Goal: Task Accomplishment & Management: Manage account settings

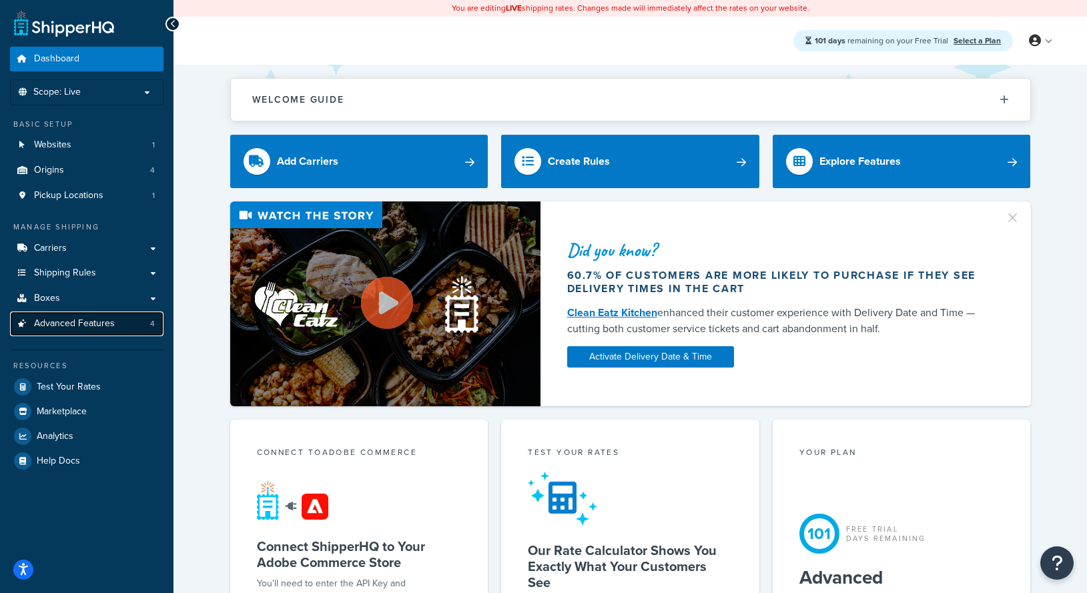
click at [119, 327] on link "Advanced Features 4" at bounding box center [86, 324] width 153 height 25
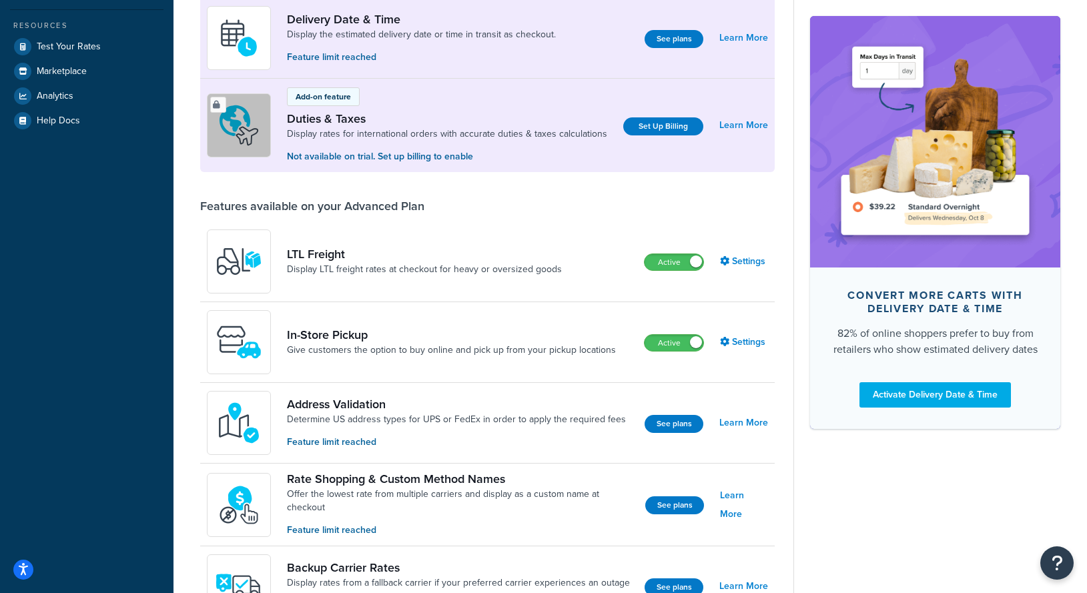
scroll to position [344, 0]
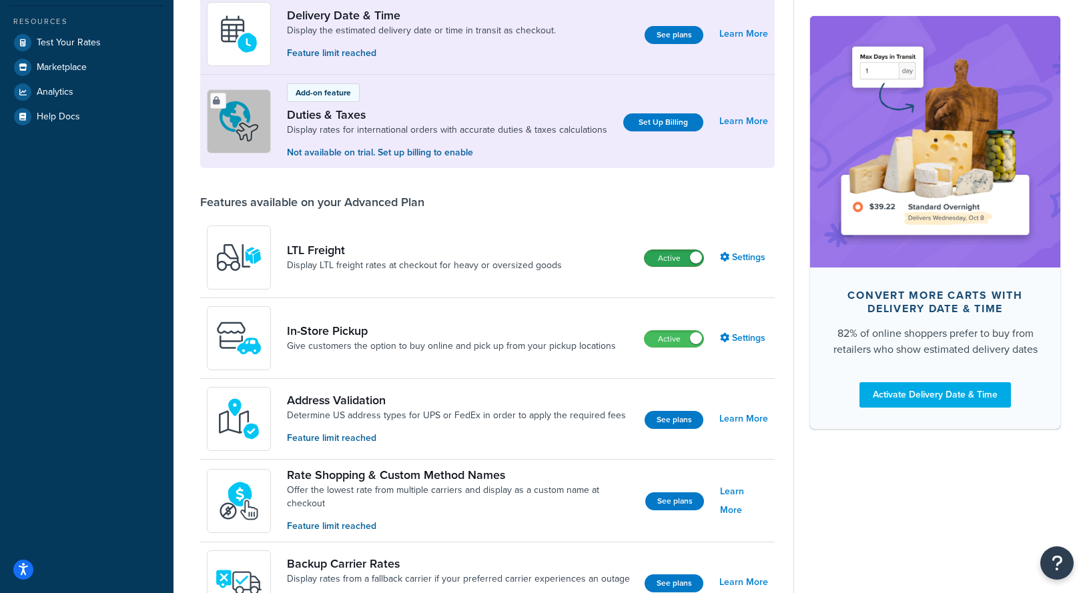
click at [677, 266] on label "Active" at bounding box center [674, 258] width 59 height 16
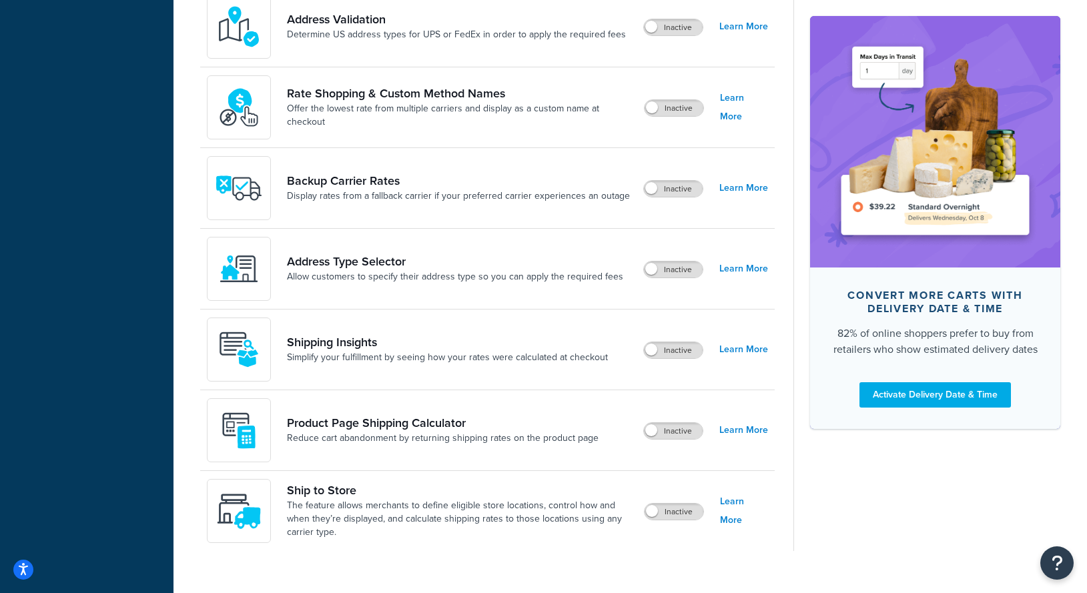
scroll to position [762, 0]
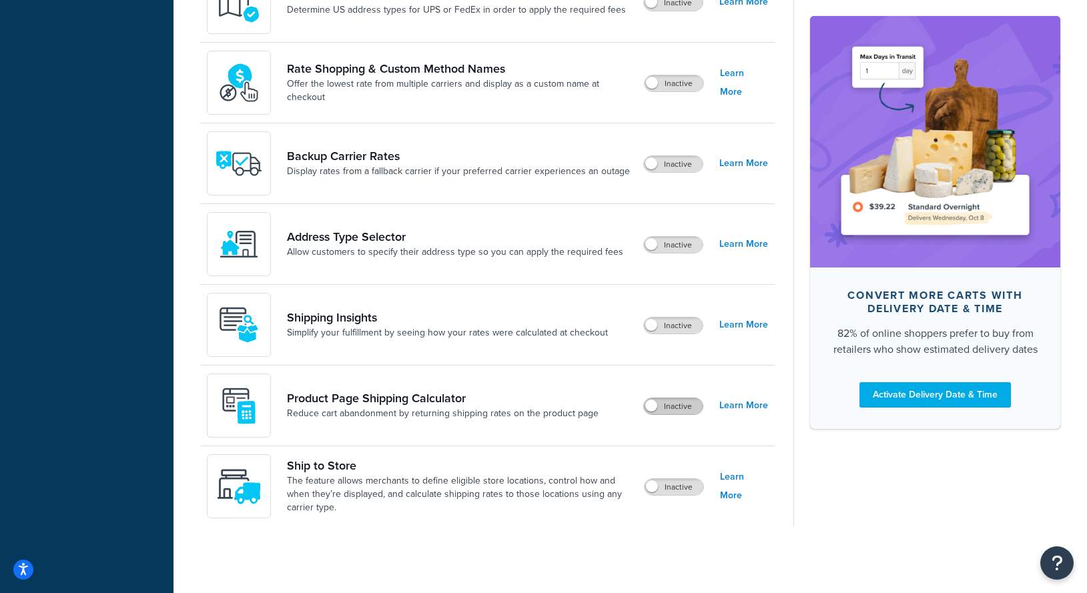
click at [675, 408] on label "Inactive" at bounding box center [673, 406] width 59 height 16
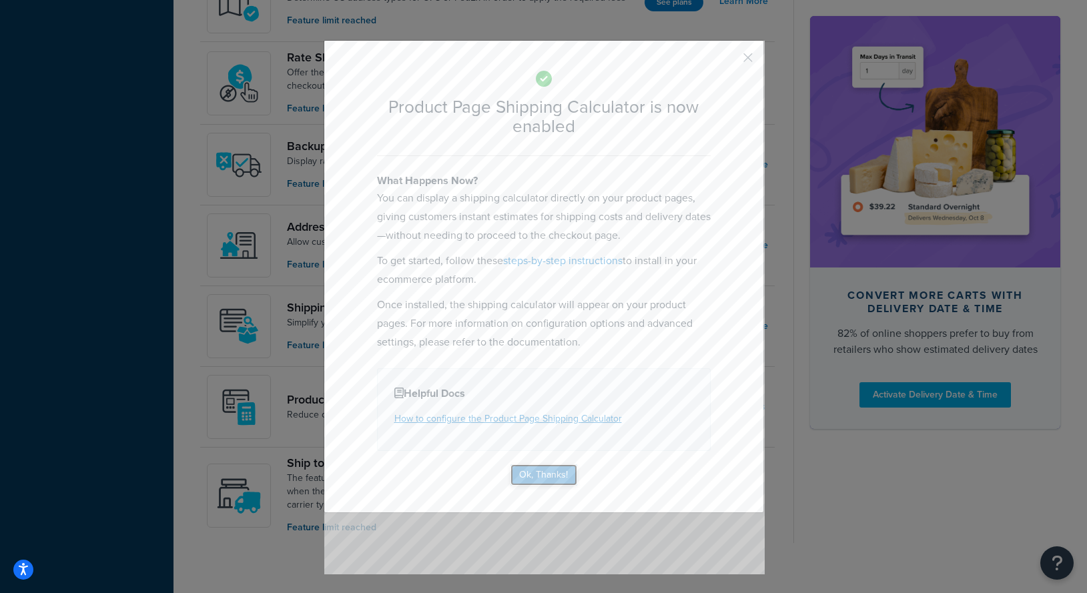
click at [546, 464] on button "Ok, Thanks!" at bounding box center [543, 474] width 67 height 21
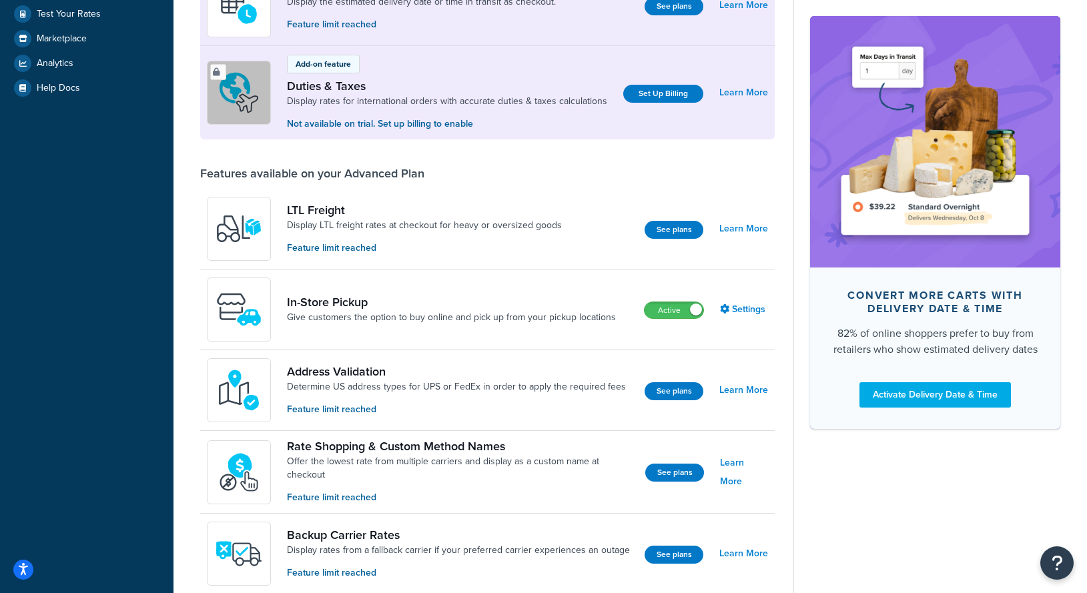
scroll to position [779, 0]
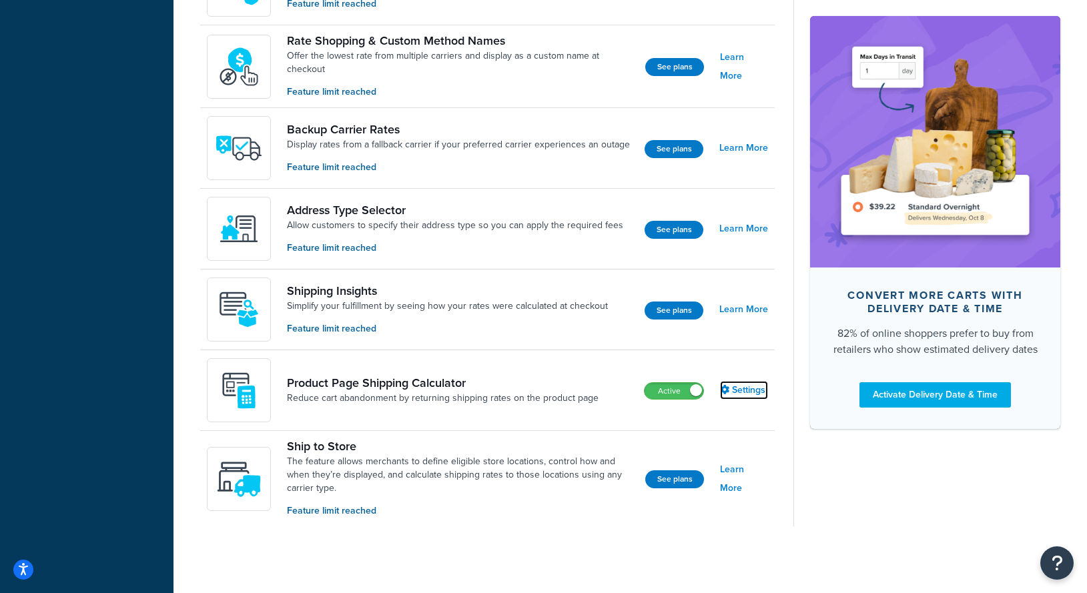
click at [740, 389] on link "Settings" at bounding box center [744, 390] width 48 height 19
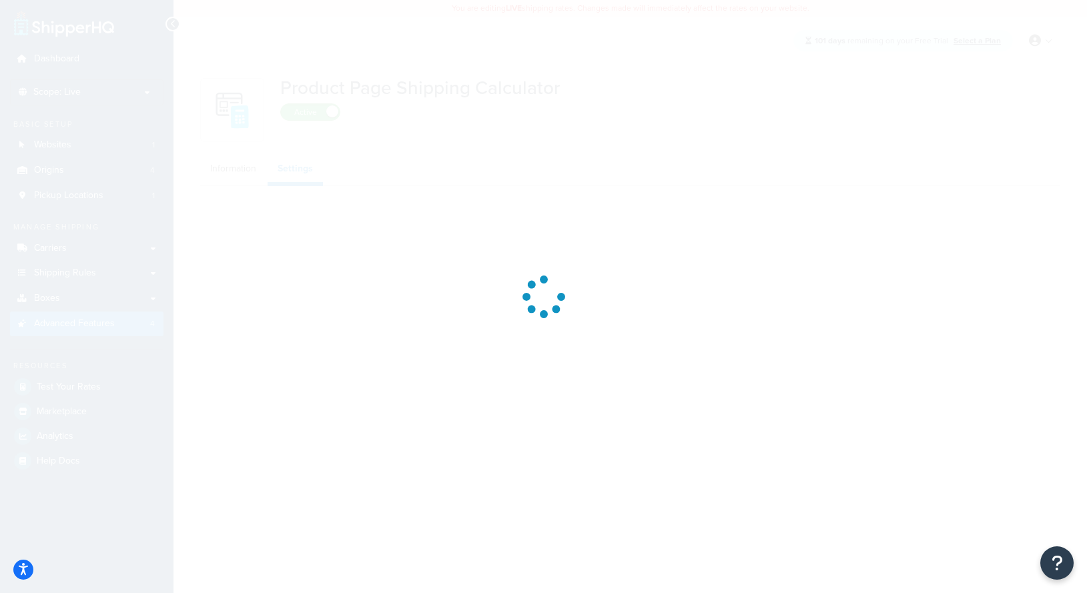
select select "US"
select select "false"
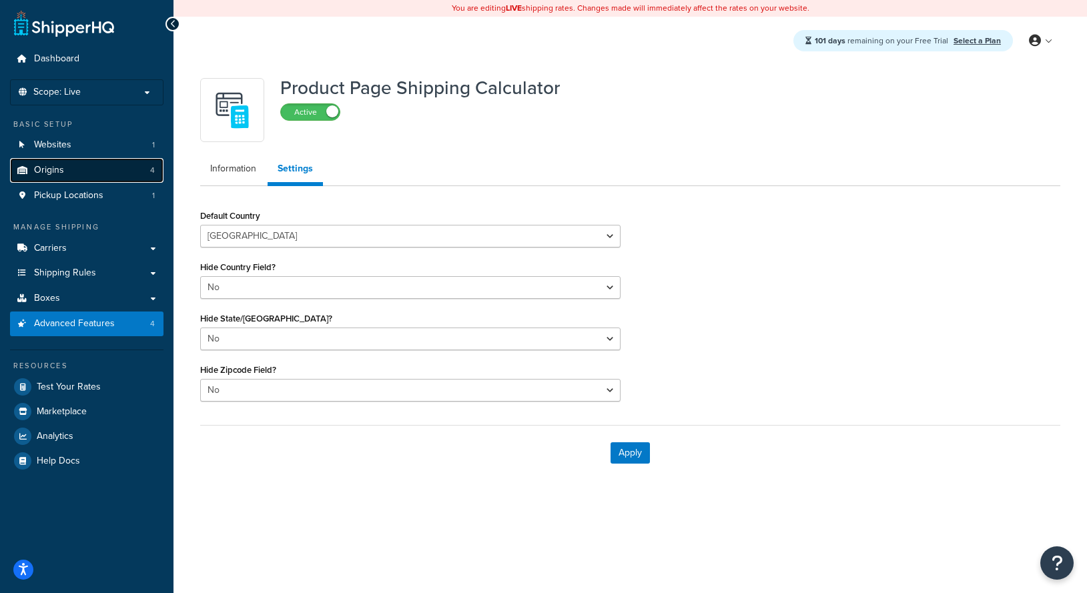
click at [97, 175] on link "Origins 4" at bounding box center [86, 170] width 153 height 25
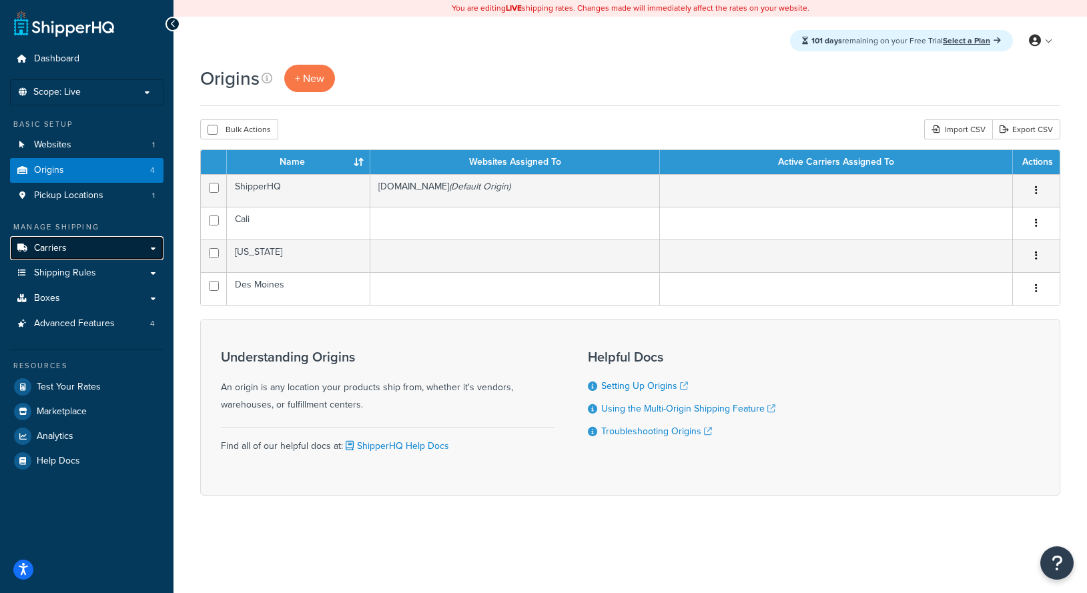
click at [86, 248] on link "Carriers" at bounding box center [86, 248] width 153 height 25
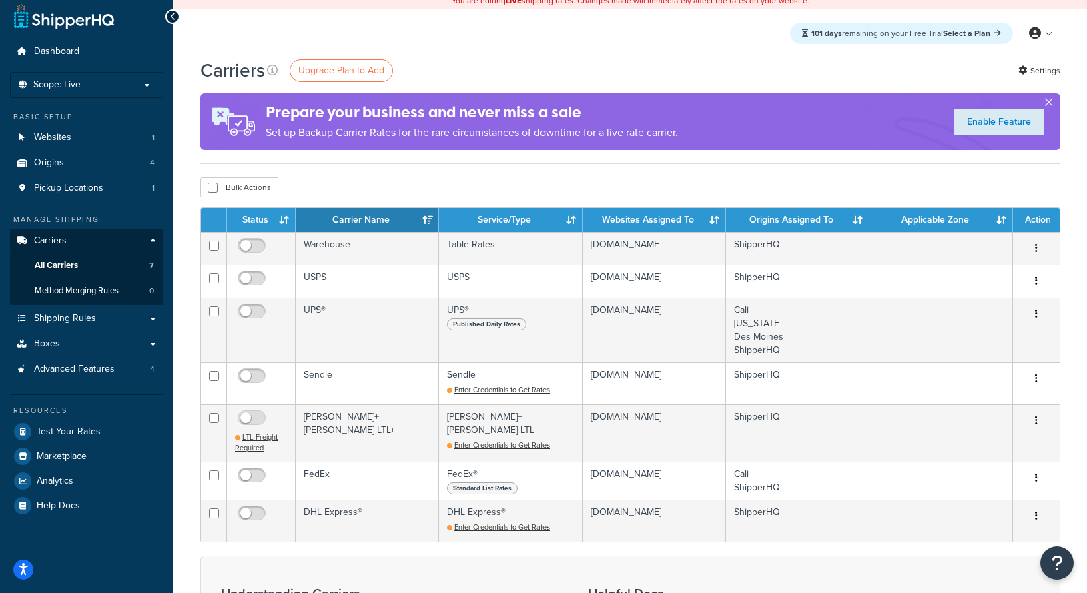
scroll to position [7, 0]
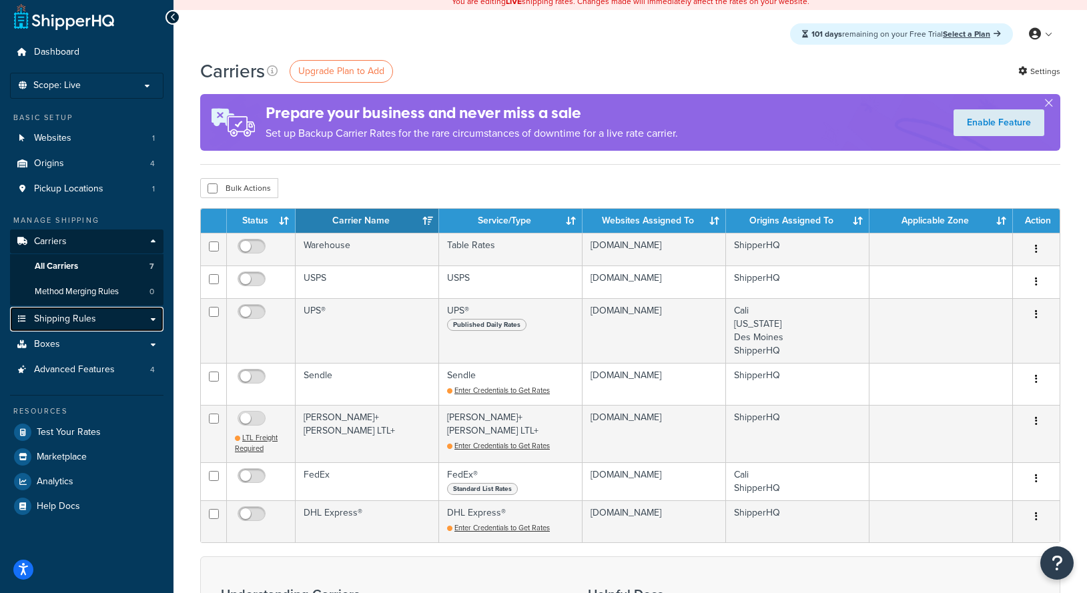
click at [123, 323] on link "Shipping Rules" at bounding box center [86, 319] width 153 height 25
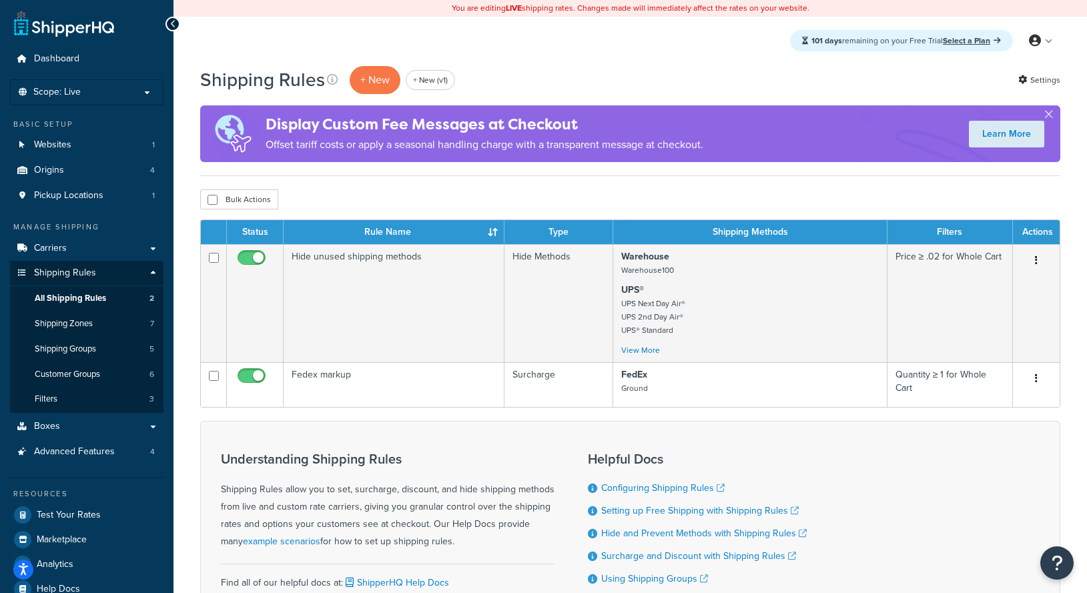
scroll to position [45, 0]
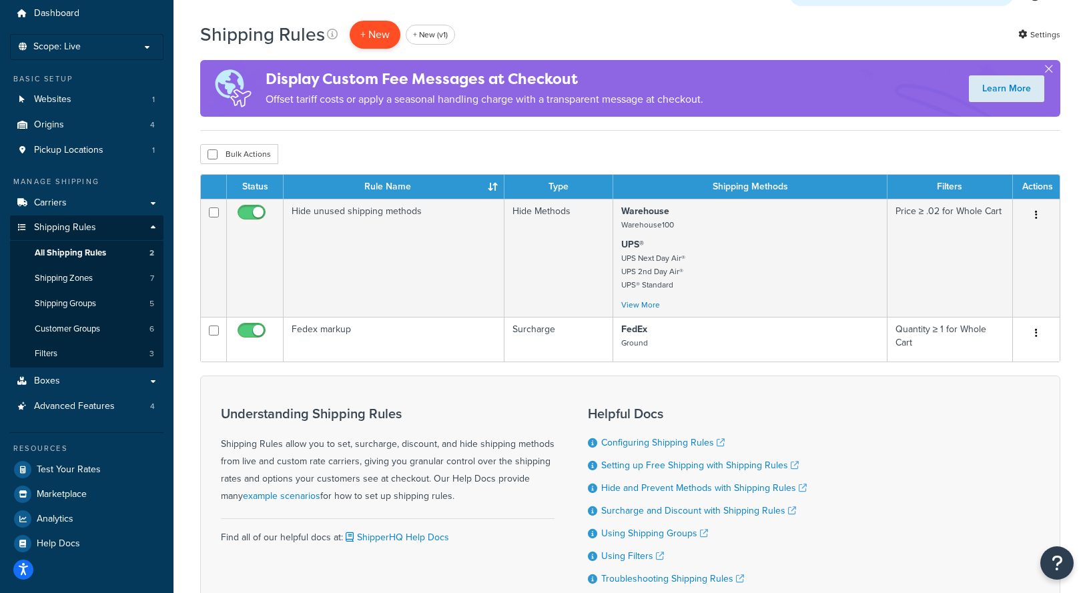
click at [380, 41] on p "+ New" at bounding box center [375, 34] width 51 height 27
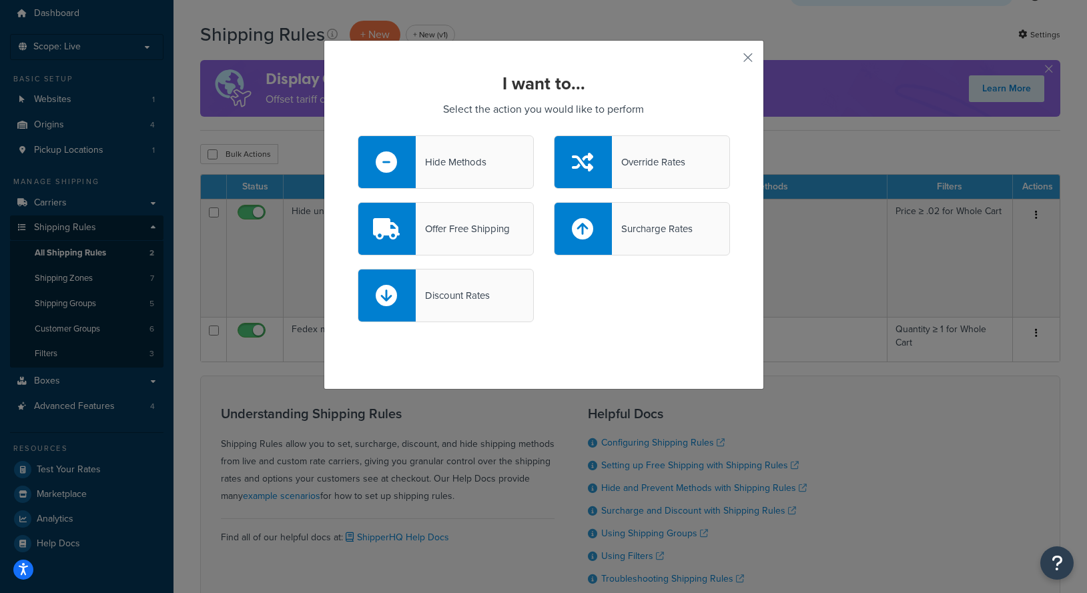
click at [474, 226] on div "Offer Free Shipping" at bounding box center [463, 229] width 94 height 19
click at [0, 0] on input "Offer Free Shipping" at bounding box center [0, 0] width 0 height 0
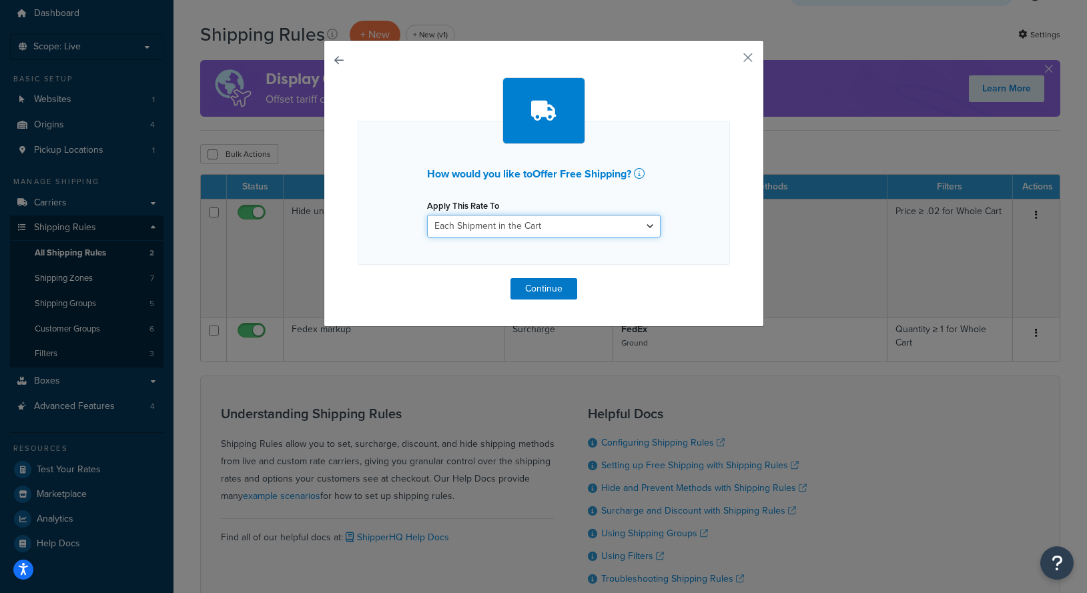
click at [551, 235] on select "Each Shipment in the Cart Each Origin in the Cart Each Shipping Group in the Ca…" at bounding box center [544, 226] width 234 height 23
click at [427, 215] on select "Each Shipment in the Cart Each Origin in the Cart Each Shipping Group in the Ca…" at bounding box center [544, 226] width 234 height 23
click at [533, 292] on button "Continue" at bounding box center [543, 288] width 67 height 21
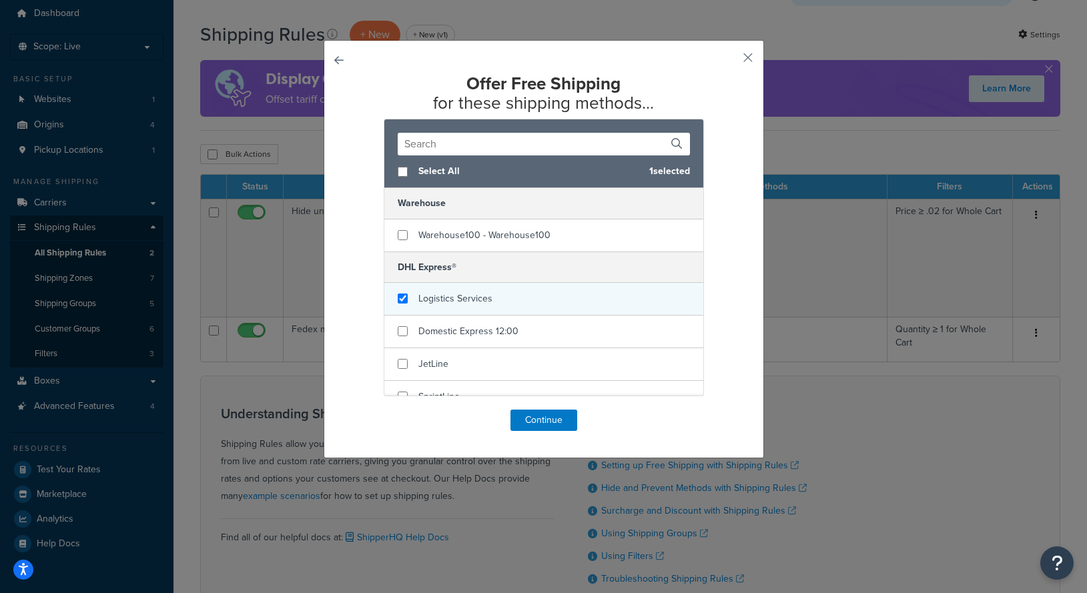
click at [481, 290] on div "Logistics Services" at bounding box center [455, 299] width 74 height 19
checkbox input "false"
click at [487, 290] on div "Logistics Services" at bounding box center [455, 299] width 74 height 19
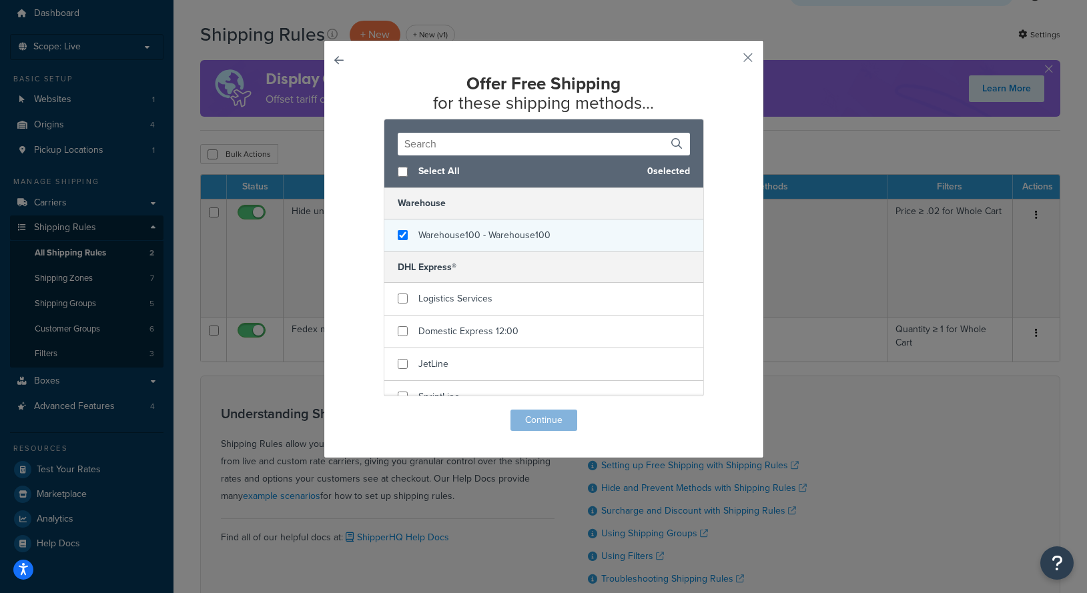
checkbox input "true"
click at [512, 245] on div "Warehouse100 - Warehouse100" at bounding box center [543, 236] width 319 height 32
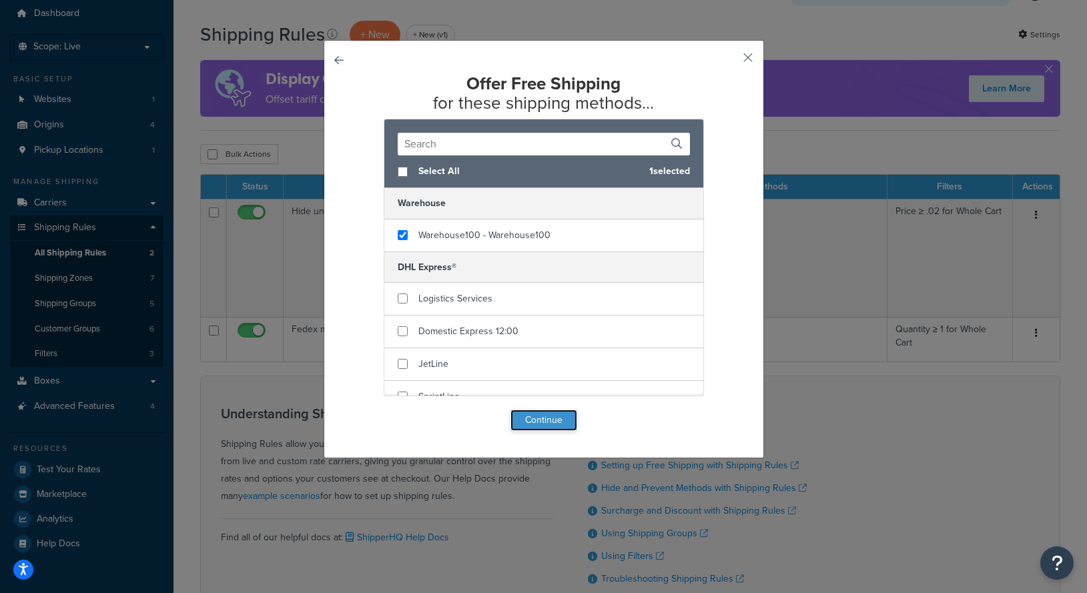
click at [536, 416] on button "Continue" at bounding box center [543, 420] width 67 height 21
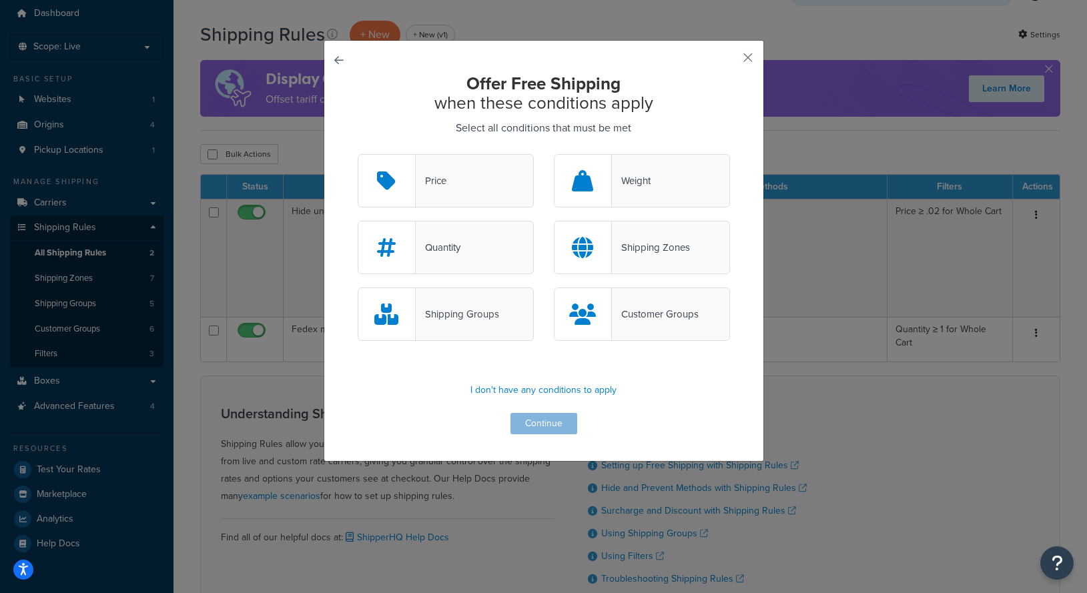
click at [494, 186] on div "Price" at bounding box center [446, 180] width 176 height 53
click at [0, 0] on input "Price" at bounding box center [0, 0] width 0 height 0
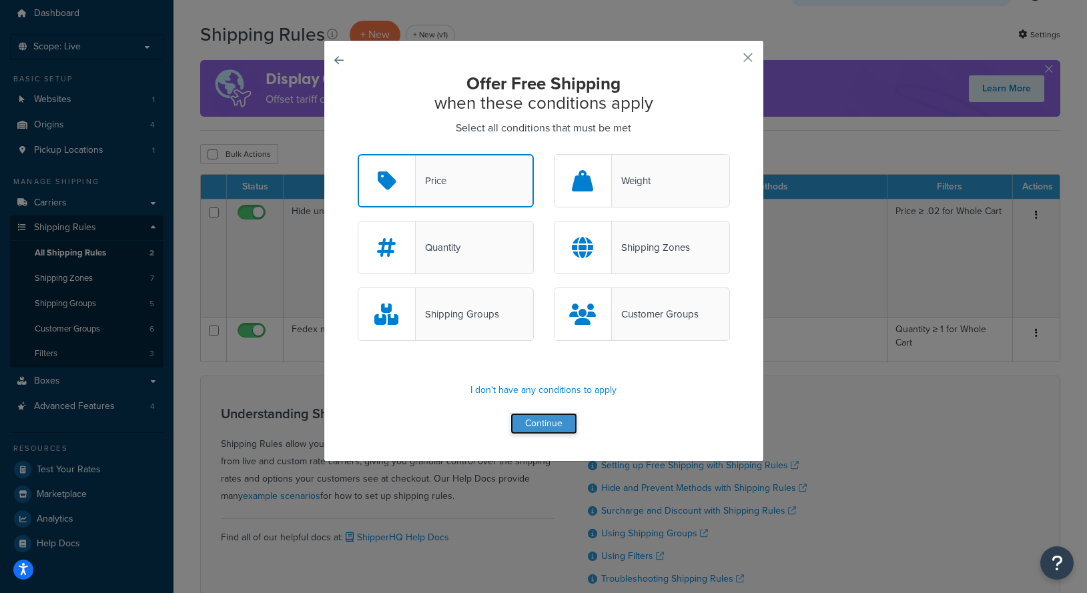
click at [533, 428] on button "Continue" at bounding box center [543, 423] width 67 height 21
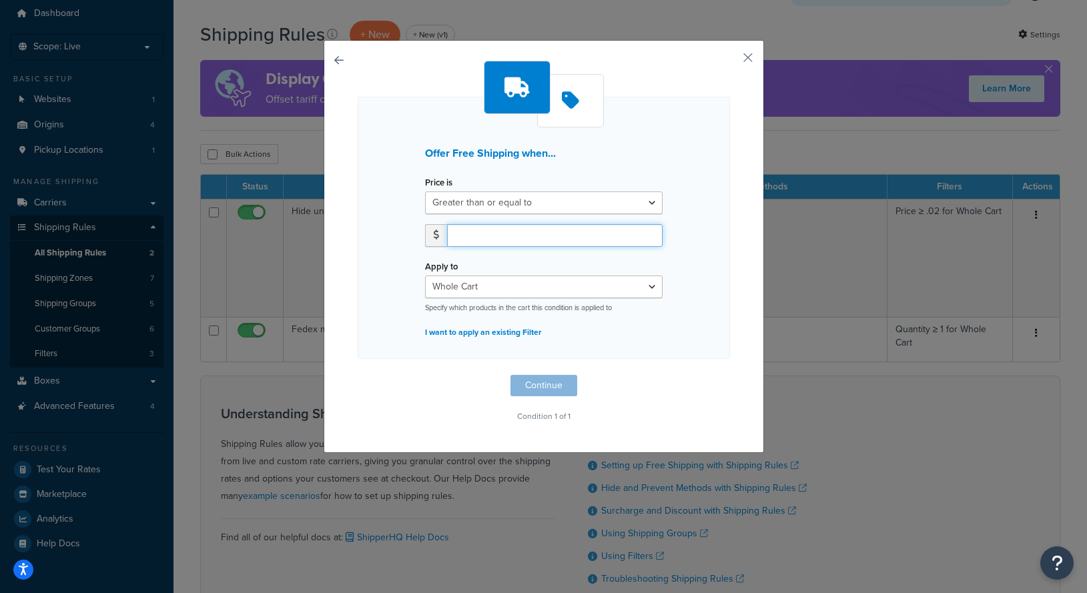
click at [534, 236] on input "number" at bounding box center [555, 235] width 216 height 23
type input "50"
click at [559, 387] on button "Continue" at bounding box center [543, 385] width 67 height 21
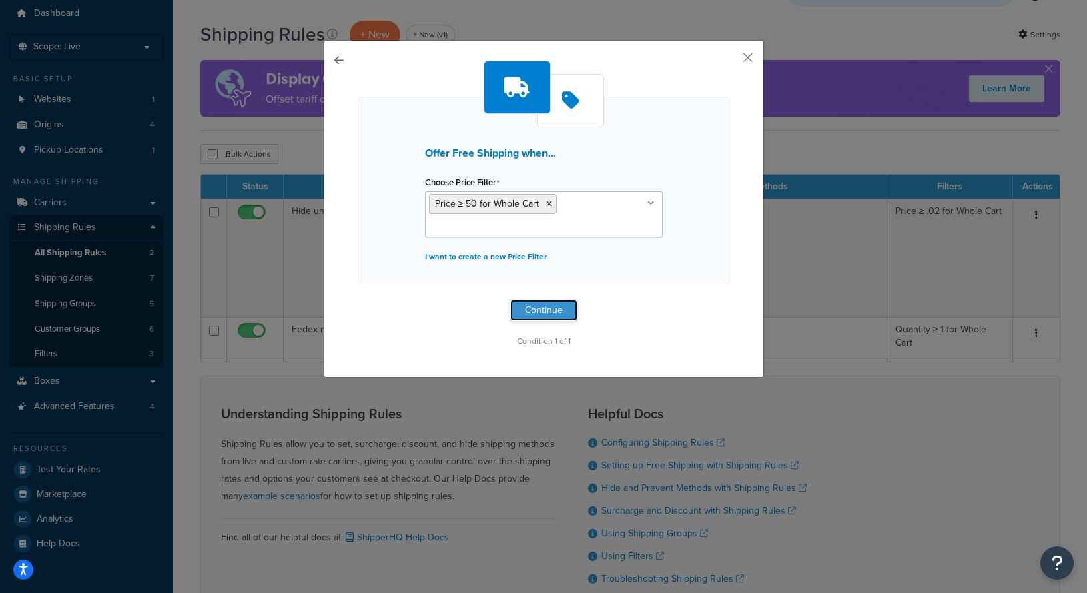
click at [542, 317] on button "Continue" at bounding box center [543, 310] width 67 height 21
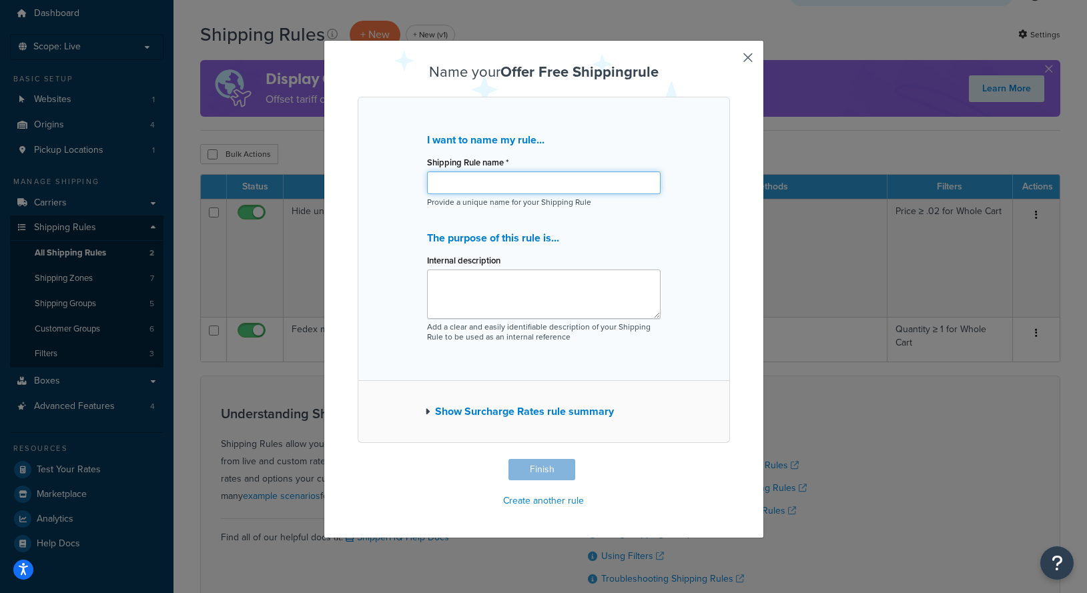
click at [534, 173] on input "Shipping Rule name *" at bounding box center [544, 182] width 234 height 23
type input "a"
click at [507, 302] on textarea "Internal description" at bounding box center [544, 294] width 234 height 49
type textarea "a"
click at [536, 468] on button "Finish" at bounding box center [541, 469] width 67 height 21
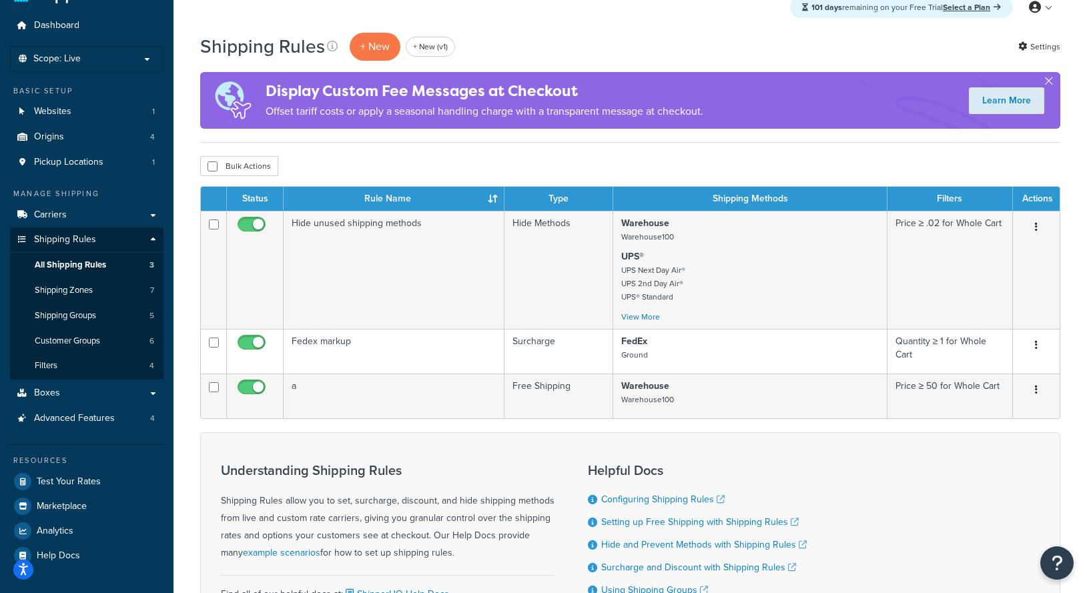
scroll to position [15, 0]
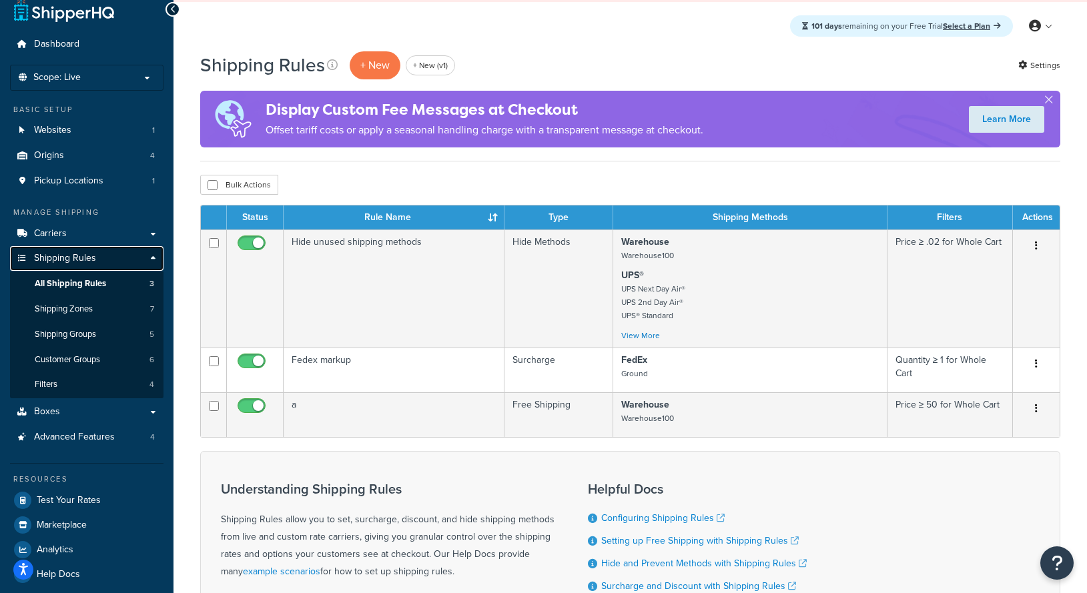
click at [151, 256] on link "Shipping Rules" at bounding box center [86, 258] width 153 height 25
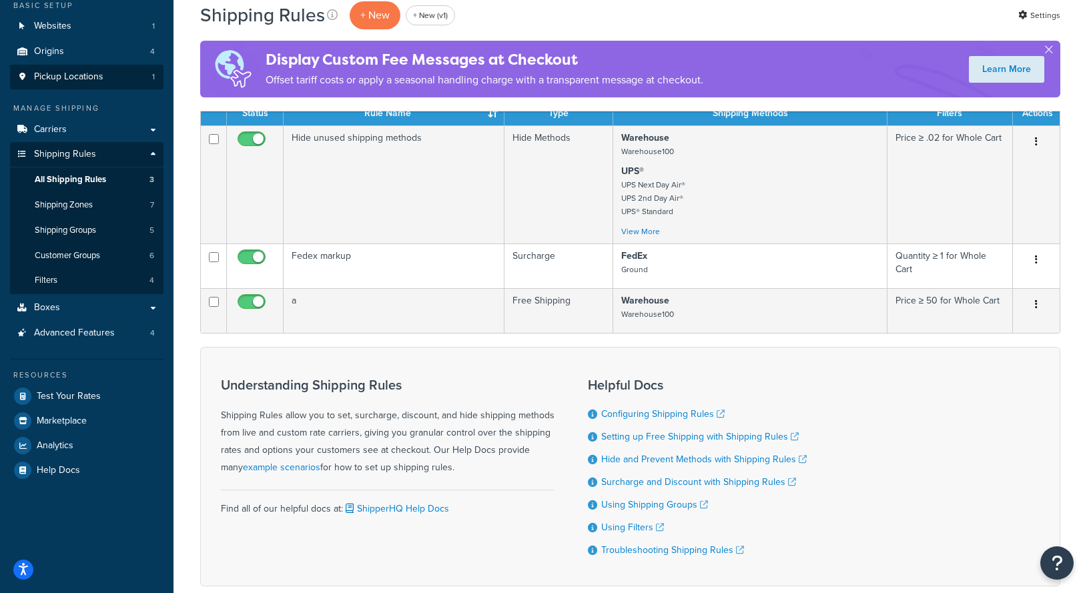
scroll to position [119, 0]
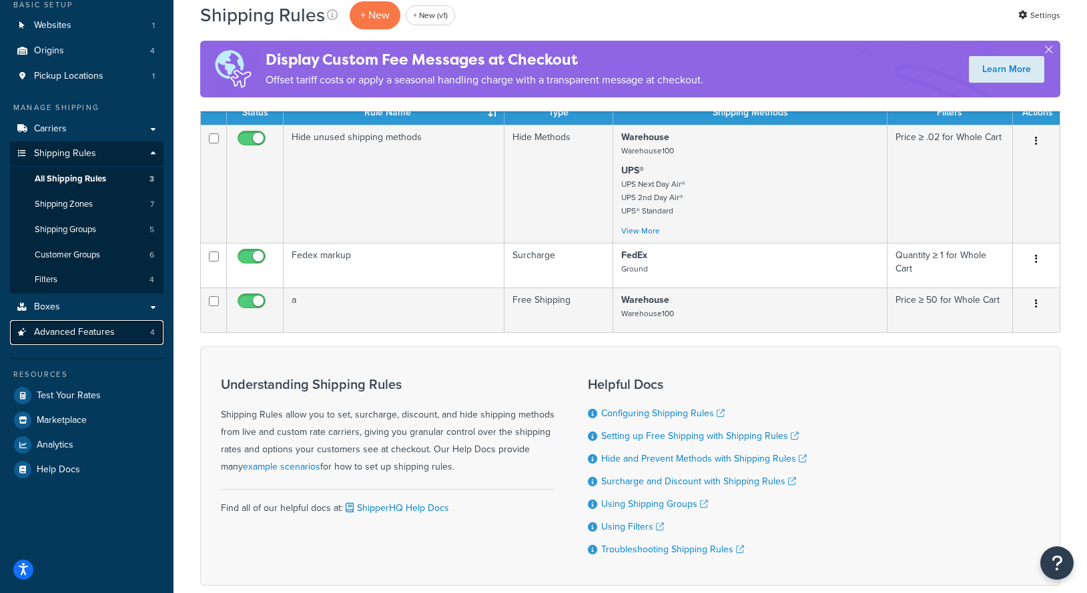
click at [85, 331] on span "Advanced Features" at bounding box center [74, 332] width 81 height 11
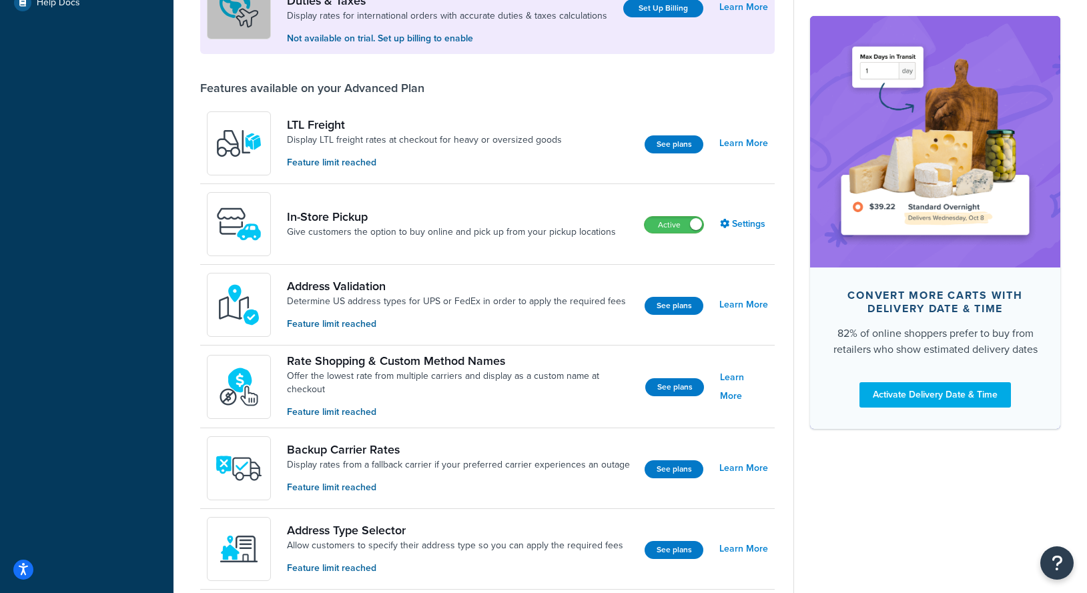
scroll to position [779, 0]
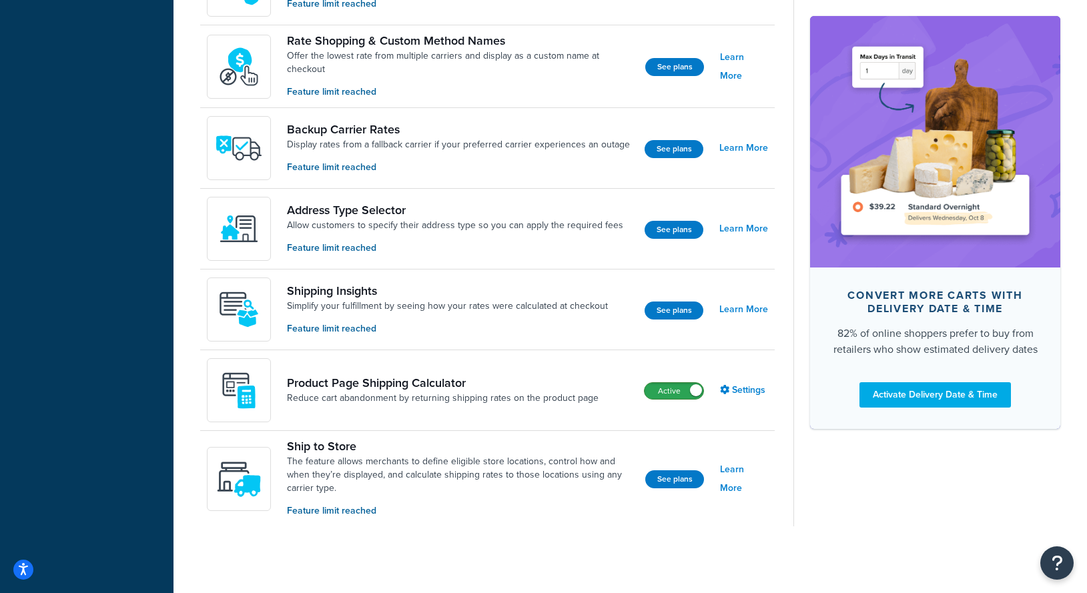
click at [679, 389] on label "Active" at bounding box center [674, 391] width 59 height 16
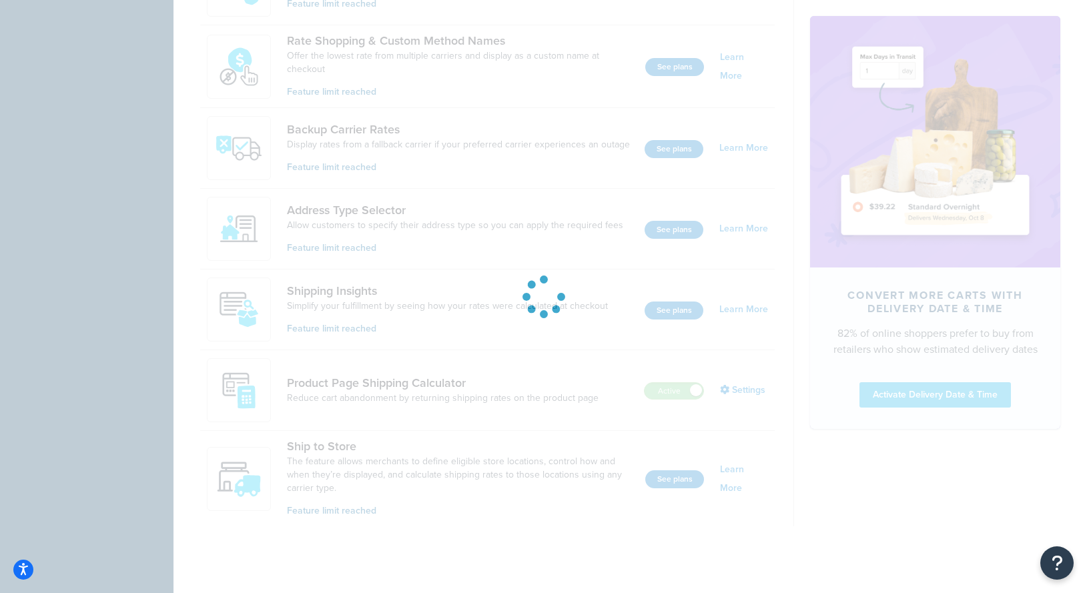
scroll to position [762, 0]
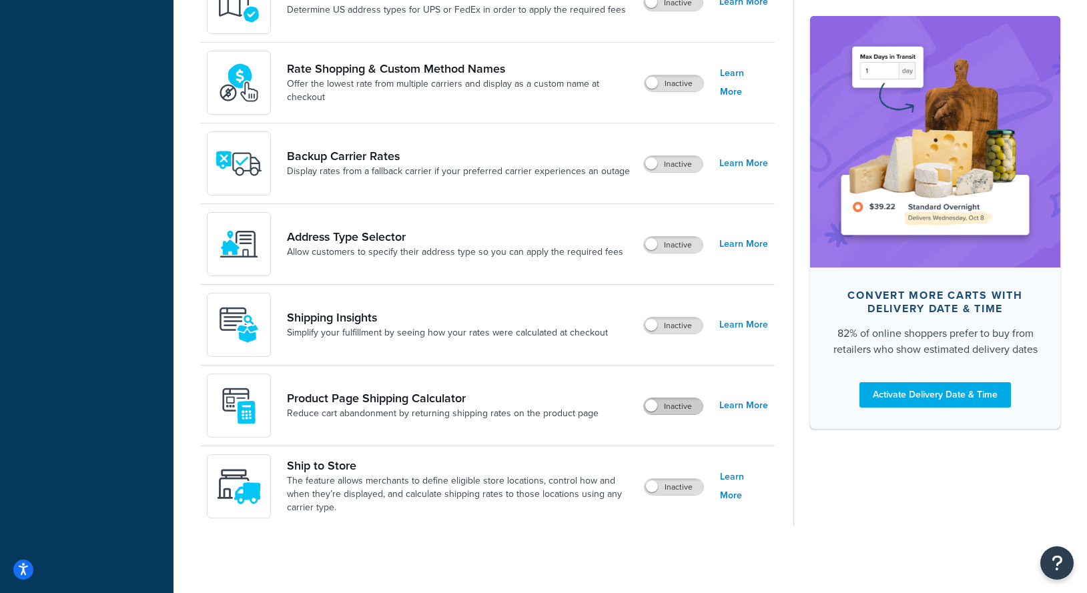
click at [683, 402] on label "Inactive" at bounding box center [673, 406] width 59 height 16
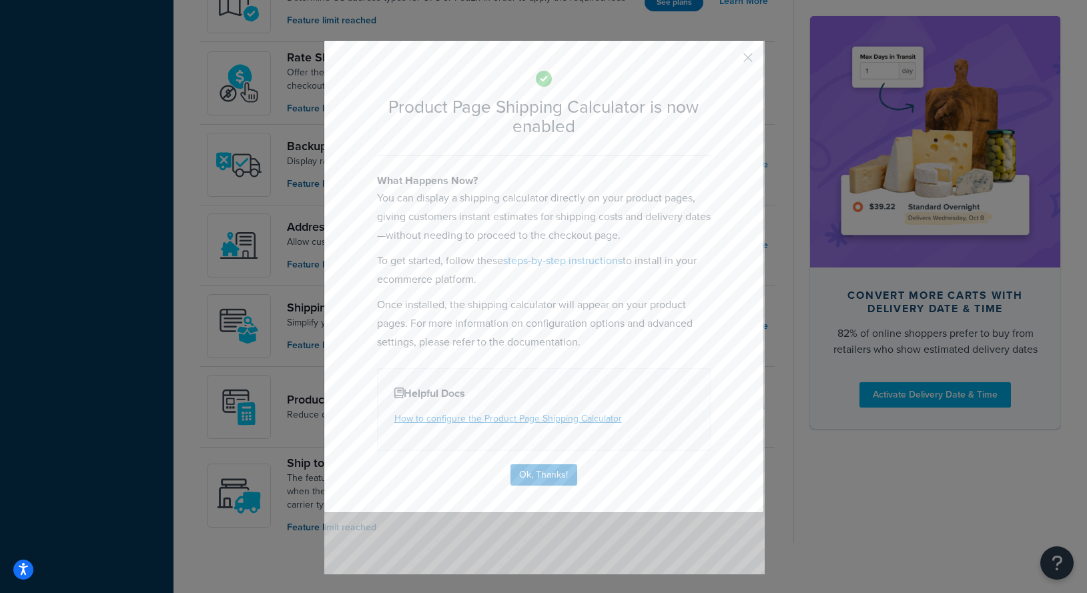
scroll to position [779, 0]
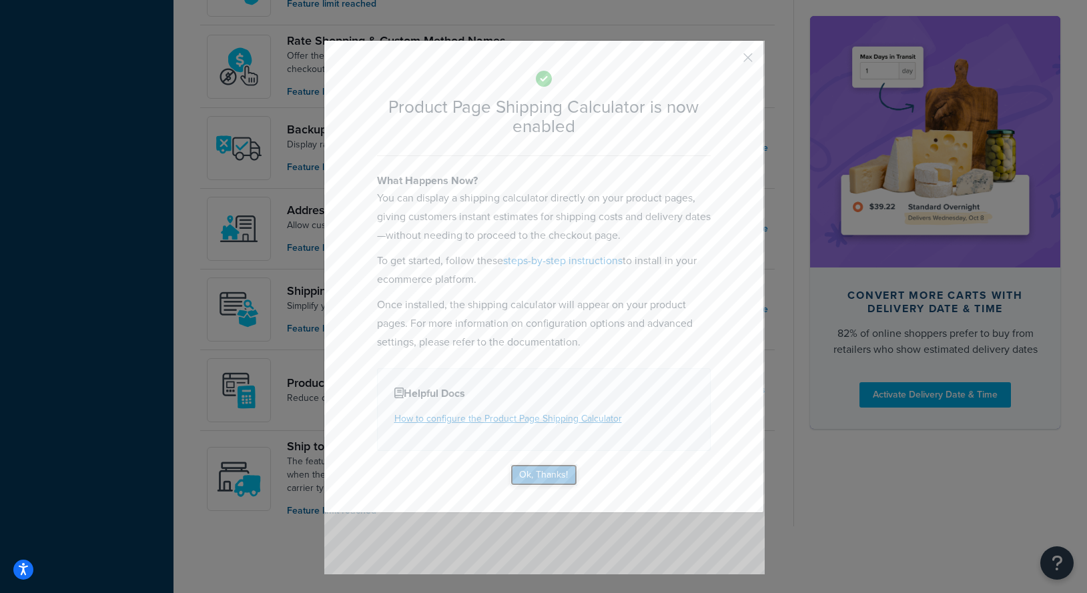
click at [560, 474] on button "Ok, Thanks!" at bounding box center [543, 474] width 67 height 21
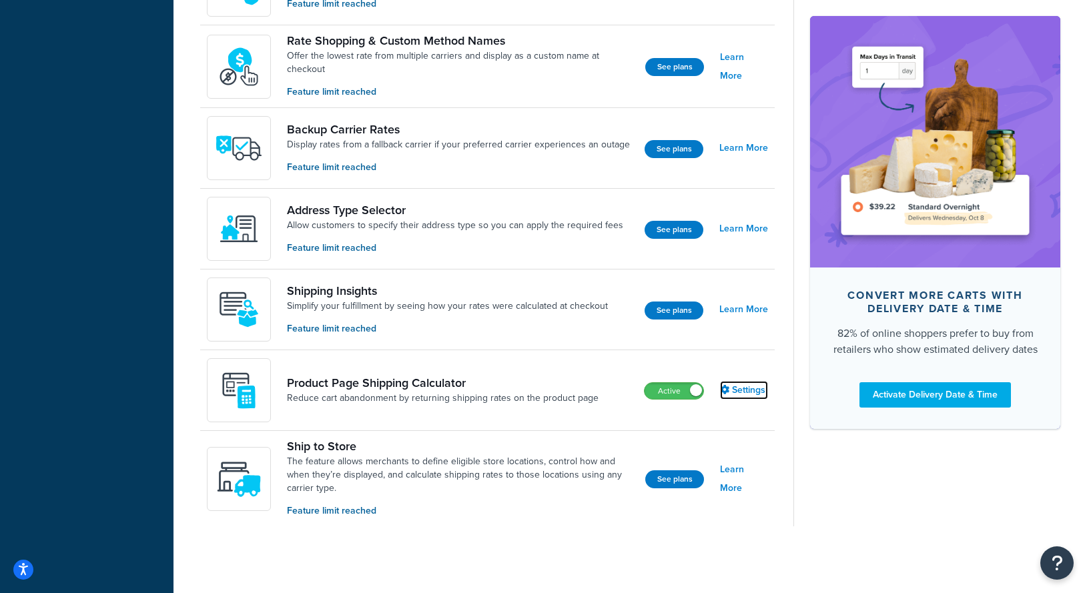
click at [749, 393] on link "Settings" at bounding box center [744, 390] width 48 height 19
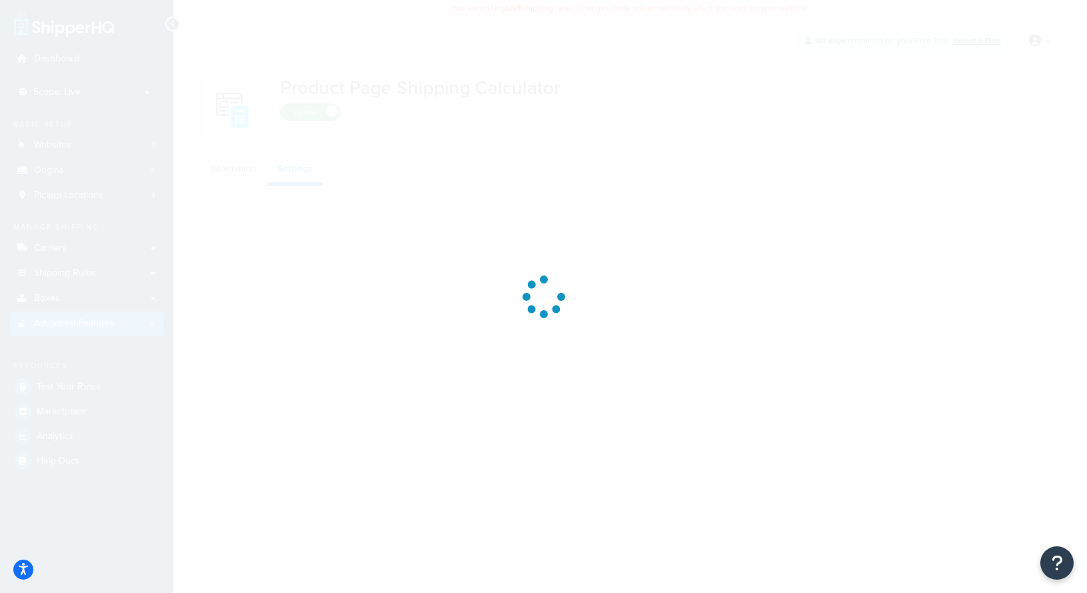
select select "US"
select select "false"
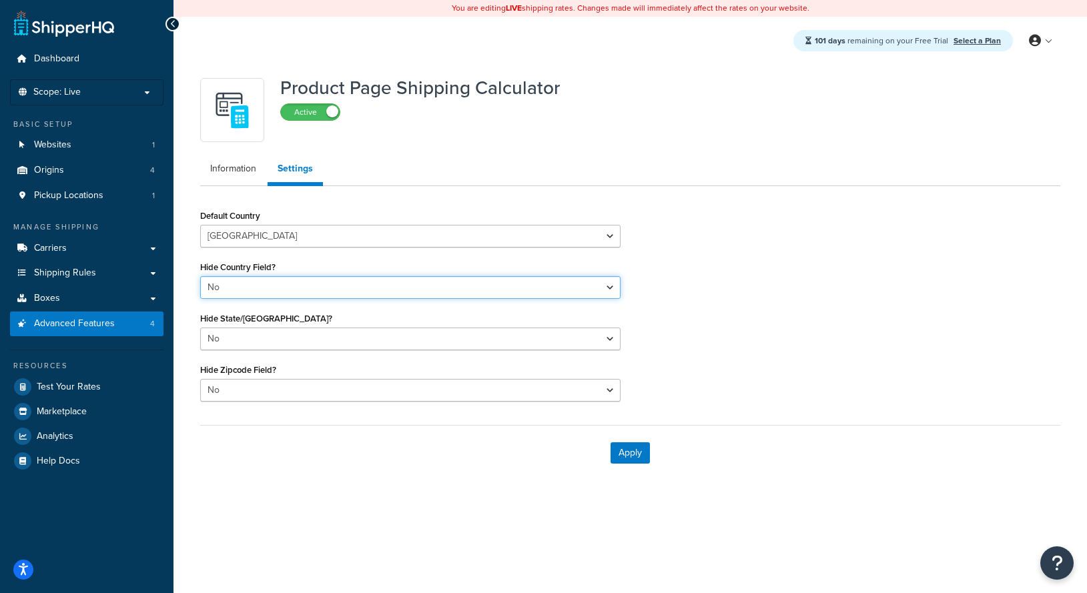
click at [337, 284] on select "Yes No" at bounding box center [410, 287] width 420 height 23
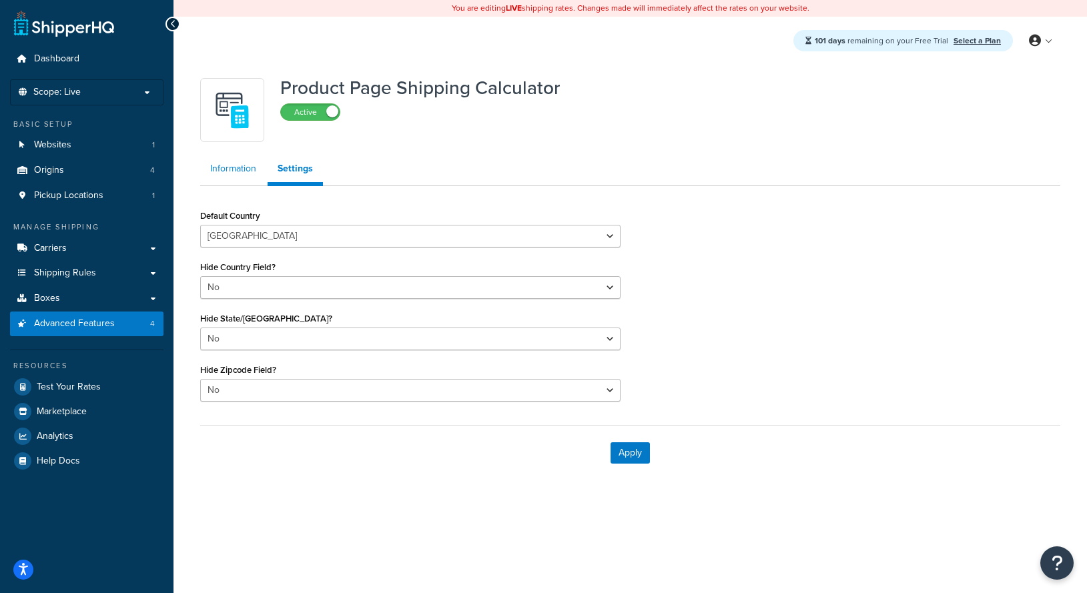
click at [238, 171] on link "Information" at bounding box center [233, 168] width 66 height 27
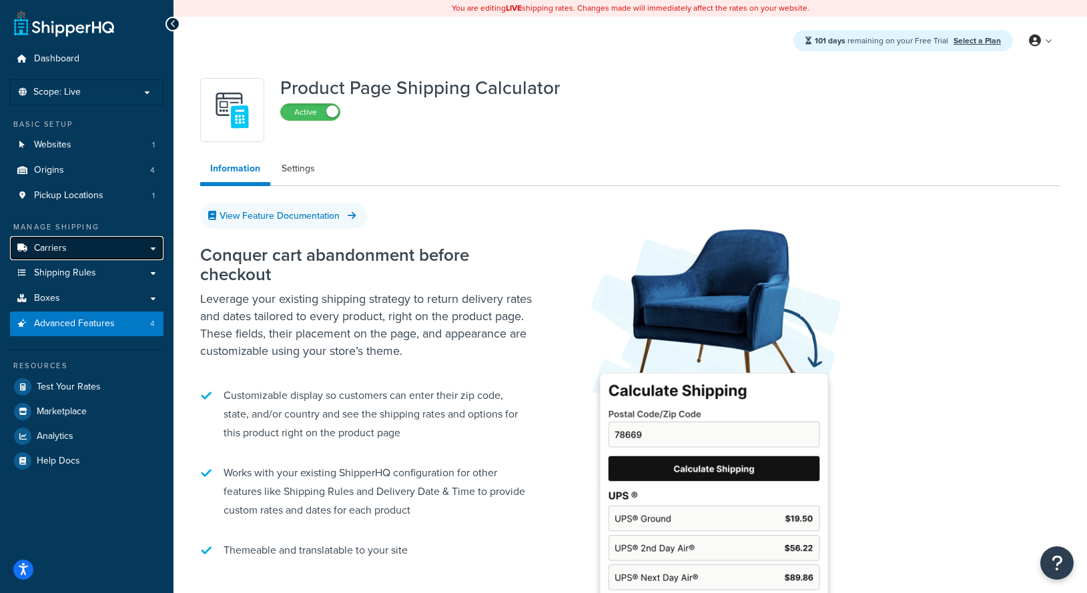
click at [90, 253] on link "Carriers" at bounding box center [86, 248] width 153 height 25
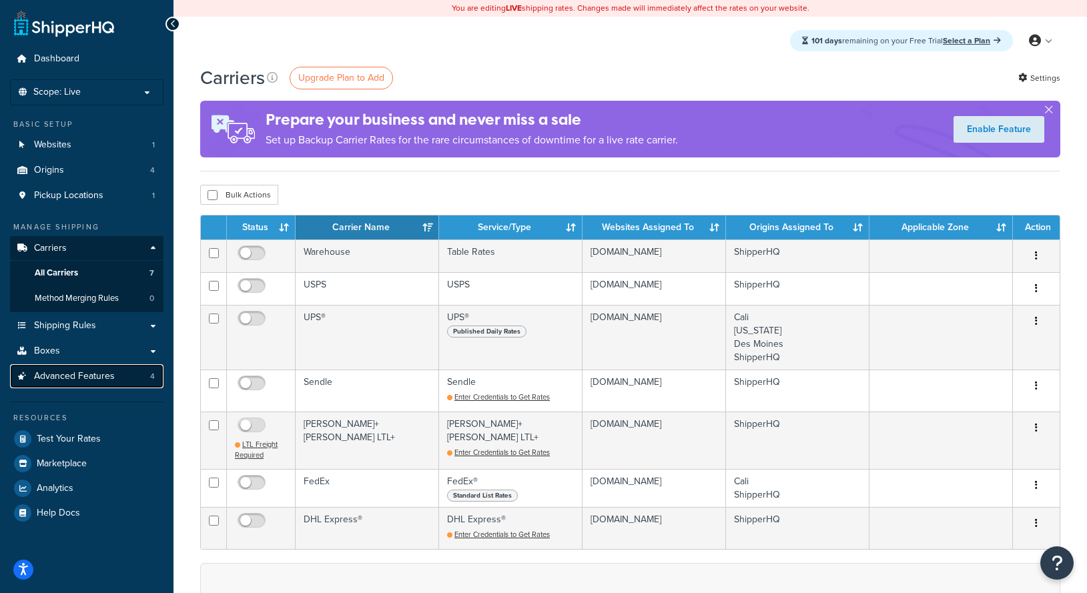
click at [104, 376] on span "Advanced Features" at bounding box center [74, 376] width 81 height 11
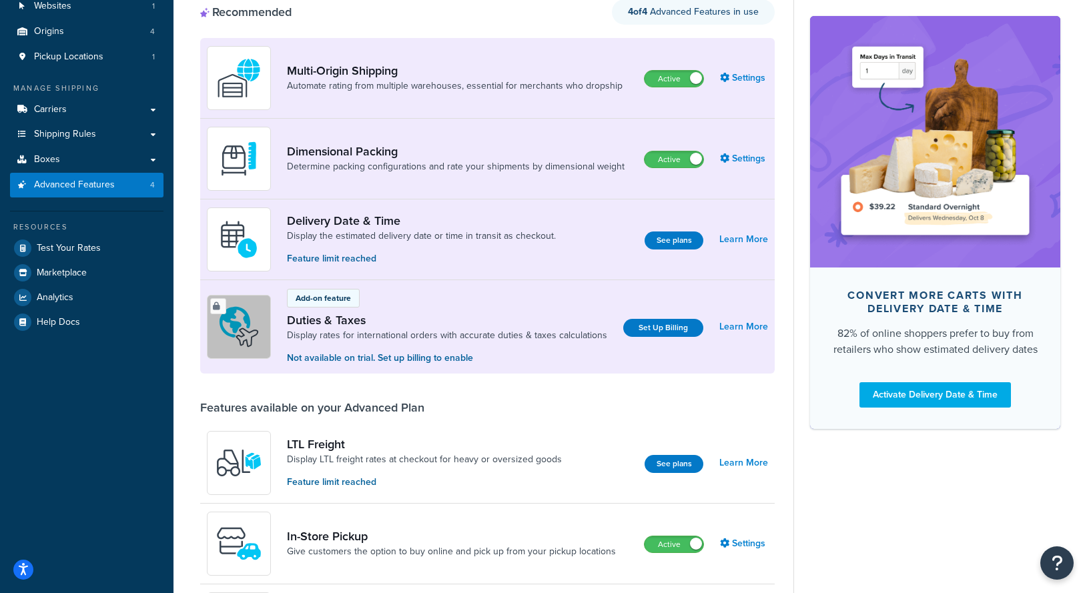
scroll to position [312, 0]
